Goal: Information Seeking & Learning: Compare options

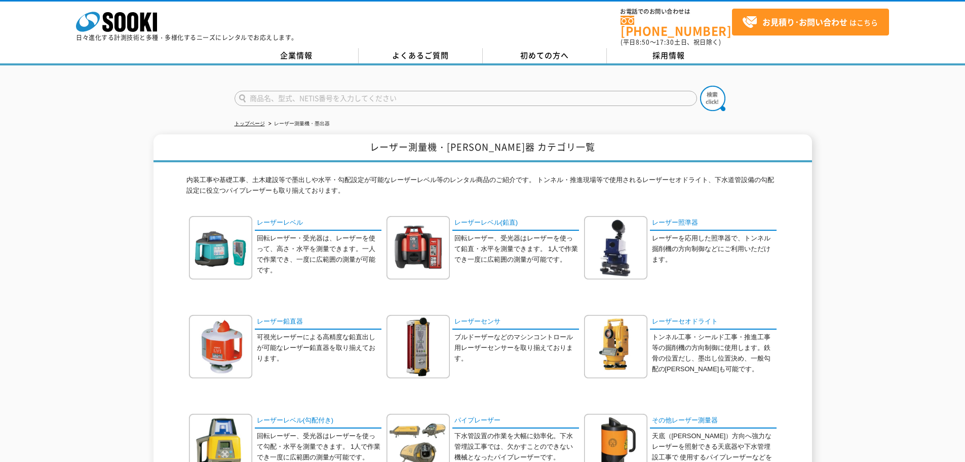
drag, startPoint x: 280, startPoint y: 315, endPoint x: 295, endPoint y: 377, distance: 64.3
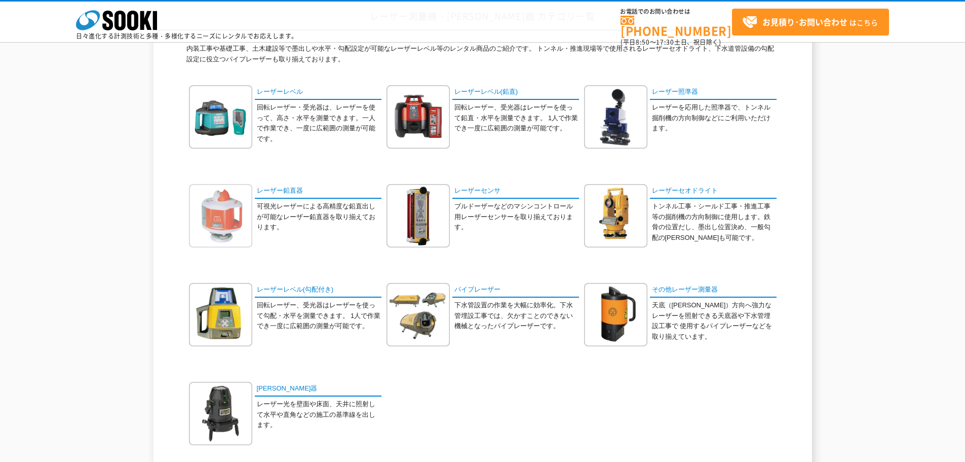
scroll to position [101, 0]
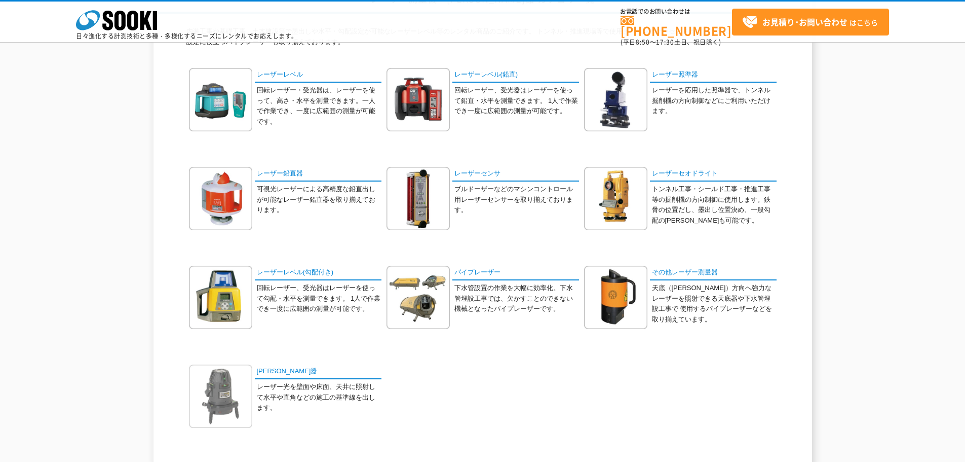
click at [238, 377] on img at bounding box center [220, 395] width 63 height 63
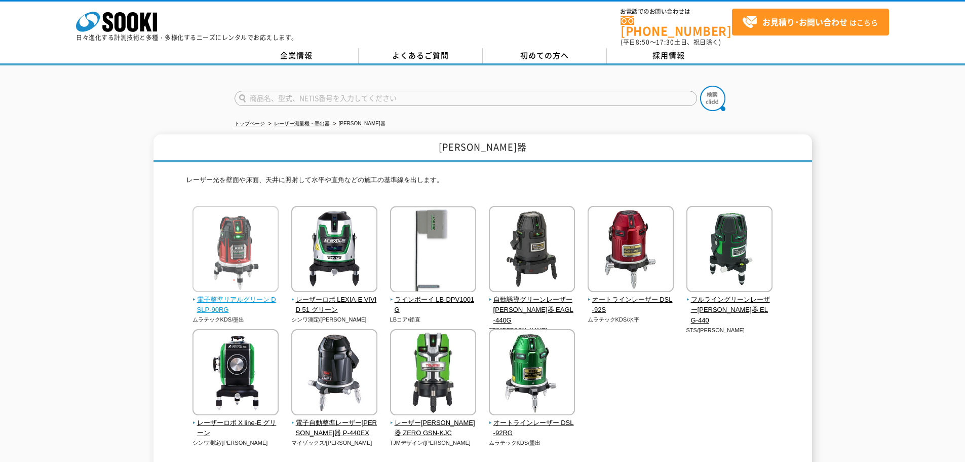
click at [224, 295] on span "電子整準リアルグリーン DSLP-90RG" at bounding box center [236, 304] width 87 height 21
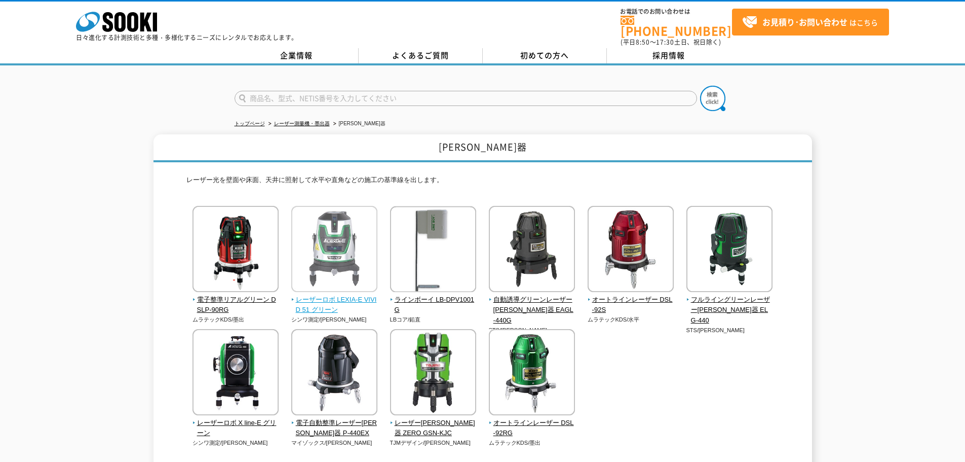
click at [313, 299] on span "レーザーロボ LEXIA-E VIVID 51 グリーン" at bounding box center [334, 304] width 87 height 21
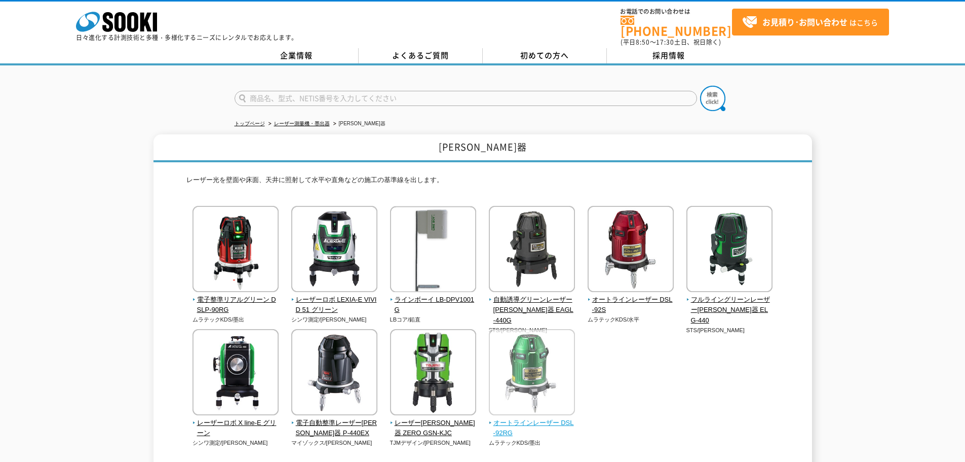
click at [515, 422] on span "オートラインレーザー DSL-92RG" at bounding box center [532, 428] width 87 height 21
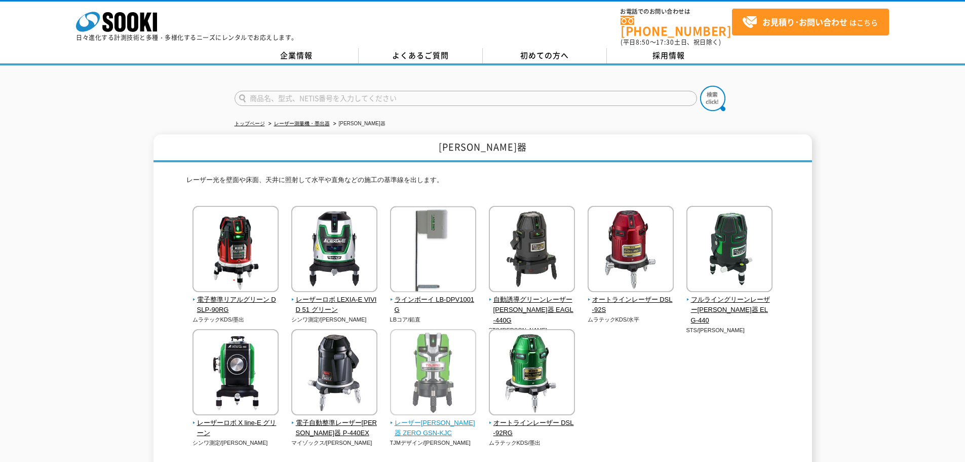
click at [424, 410] on img at bounding box center [433, 373] width 86 height 89
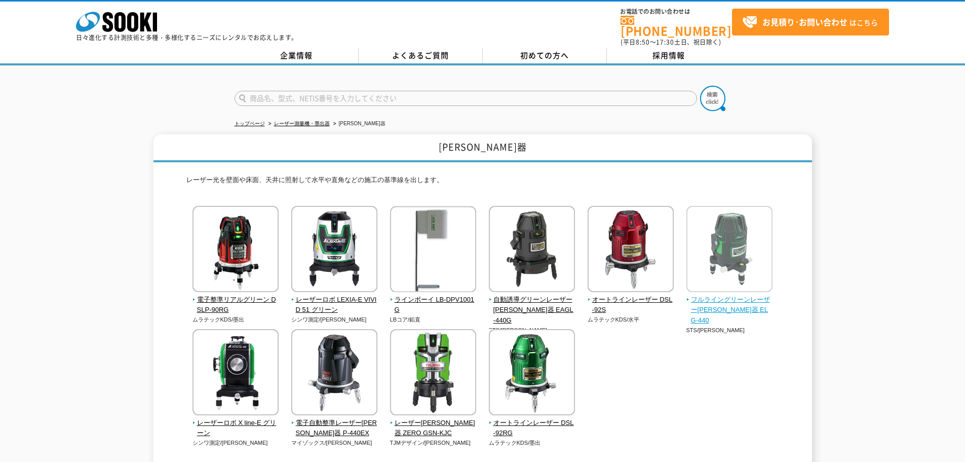
click at [729, 298] on span "フルライングリーンレーザー墨出器 ELG-440" at bounding box center [730, 309] width 87 height 31
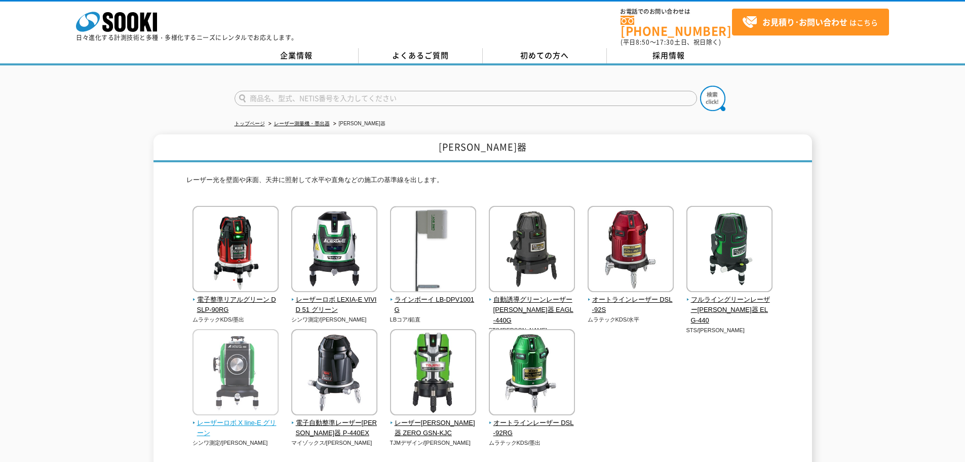
click at [245, 418] on span "レーザーロボ X line-E グリーン" at bounding box center [236, 428] width 87 height 21
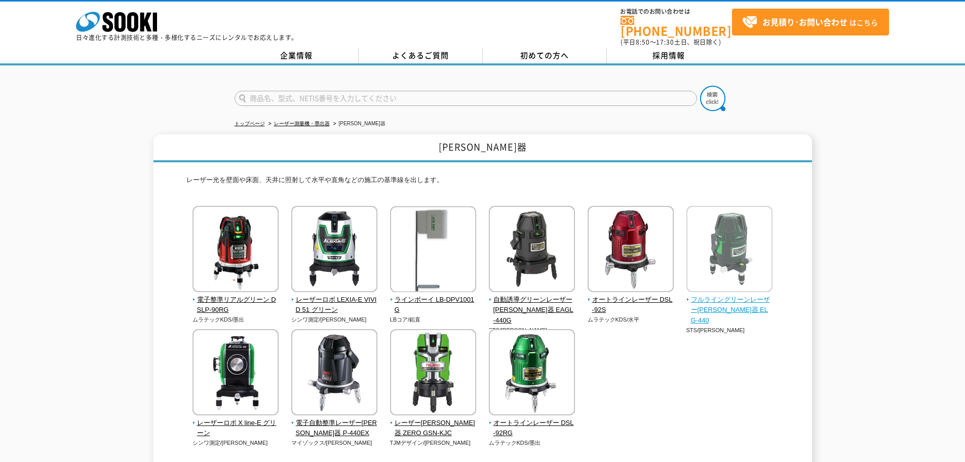
click at [703, 298] on span "フルライングリーンレーザー墨出器 ELG-440" at bounding box center [730, 309] width 87 height 31
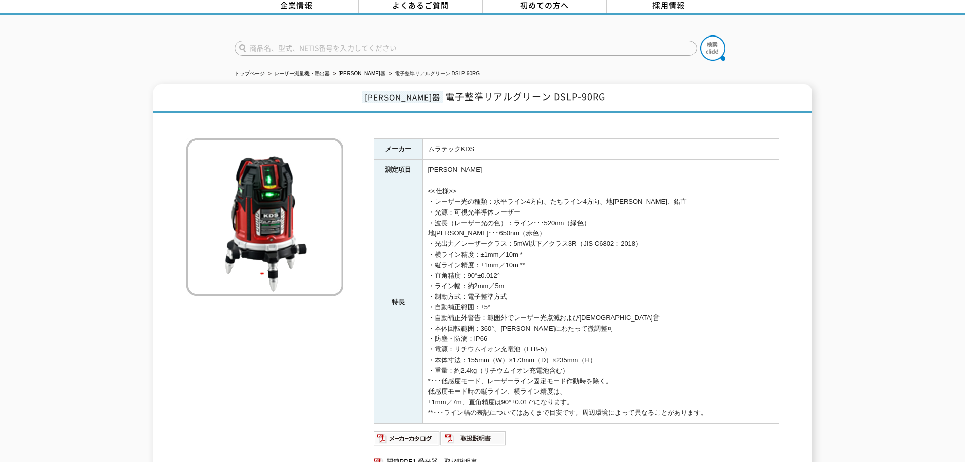
scroll to position [51, 0]
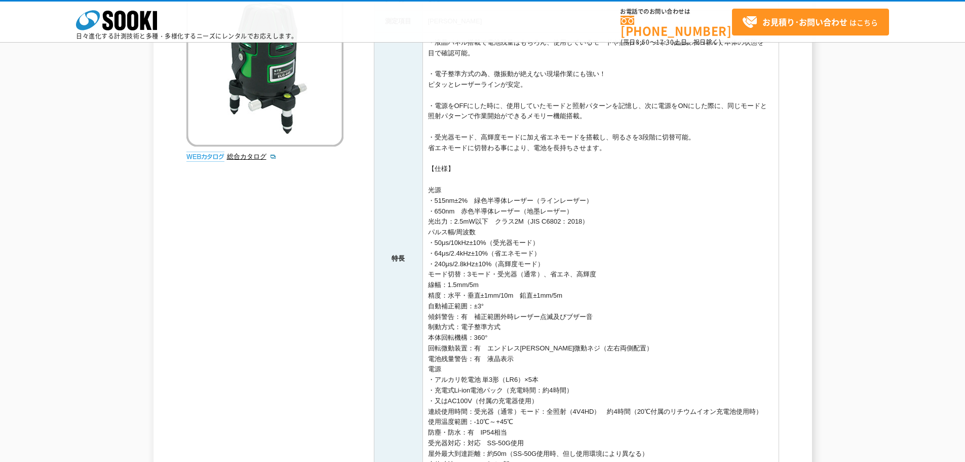
scroll to position [203, 0]
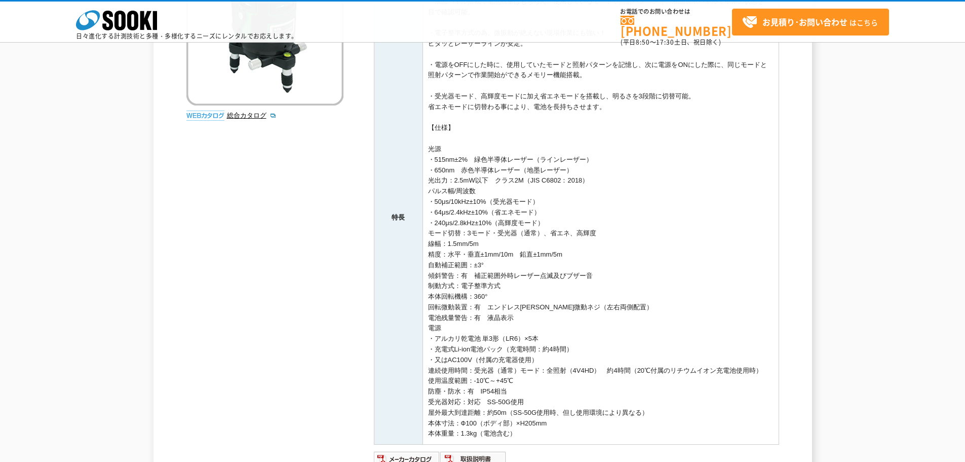
scroll to position [398, 0]
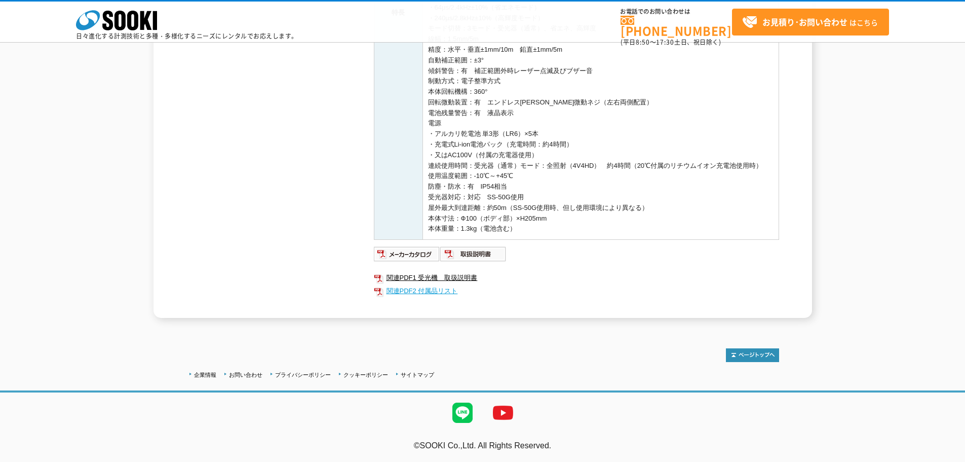
drag, startPoint x: 522, startPoint y: 261, endPoint x: 515, endPoint y: 292, distance: 31.7
click at [535, 206] on td "・液晶パネル搭載で電池残量はもちろん、使用しているモードや照射パターン等、液晶表示パネルで本体の状態を一目で確認可能。 ・電子整準方式の為、微振動が絶えない現…" at bounding box center [601, 12] width 356 height 453
click at [518, 166] on td "・液晶パネル搭載で電池残量はもちろん、使用しているモードや照射パターン等、液晶表示パネルで本体の状態を一目で確認可能。 ・電子整準方式の為、微振動が絶えない現…" at bounding box center [601, 12] width 356 height 453
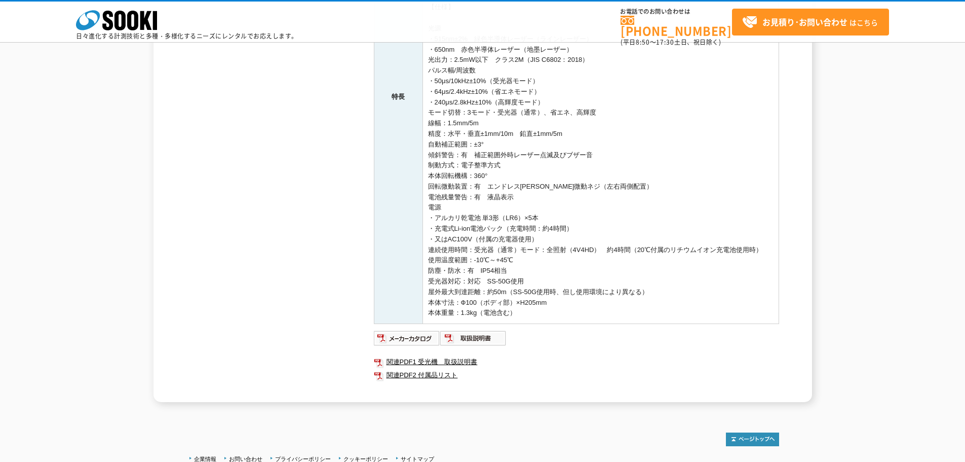
drag, startPoint x: 472, startPoint y: 146, endPoint x: 471, endPoint y: 90, distance: 56.2
